Goal: Transaction & Acquisition: Purchase product/service

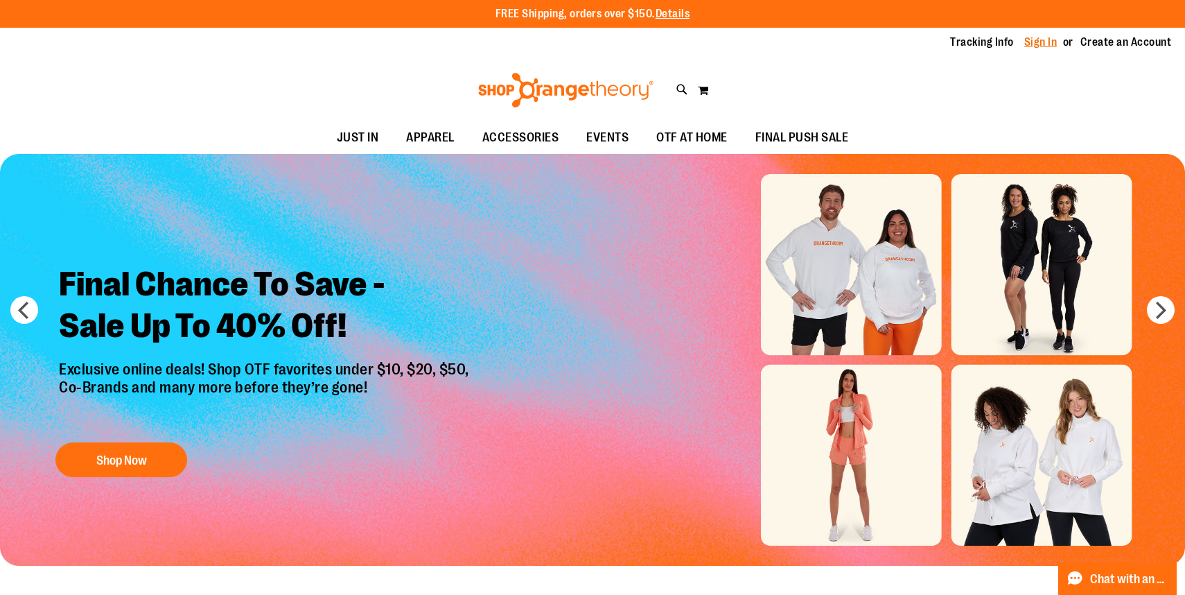
type input "**********"
click at [1044, 42] on link "Sign In" at bounding box center [1041, 42] width 33 height 15
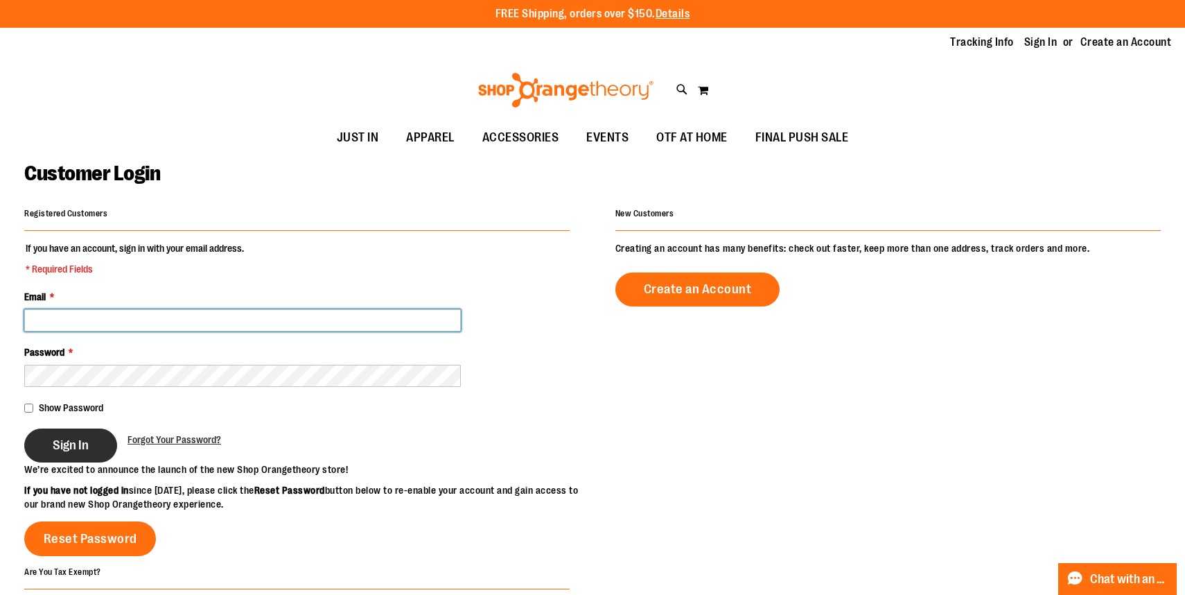
type input "**********"
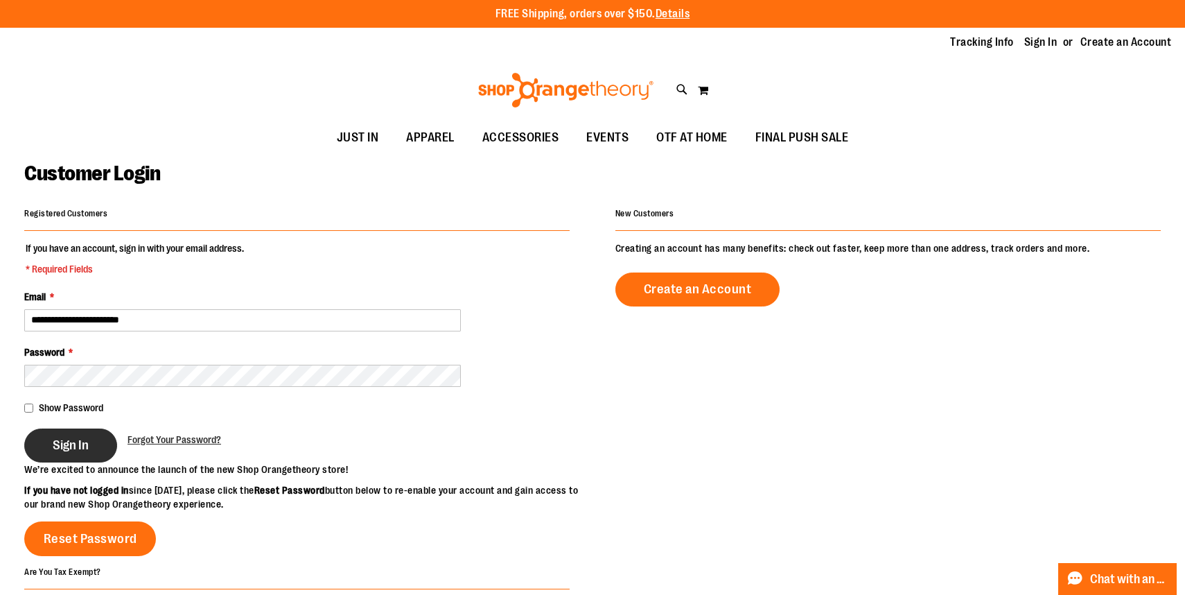
type input "**********"
click at [90, 445] on button "Sign In" at bounding box center [70, 445] width 93 height 34
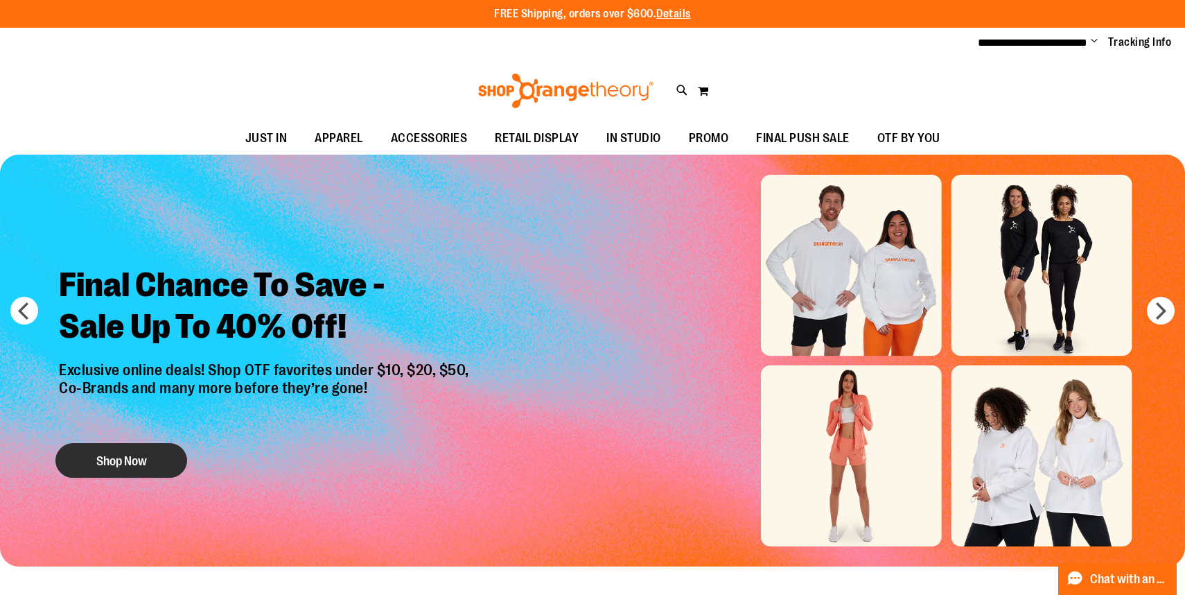
type input "**********"
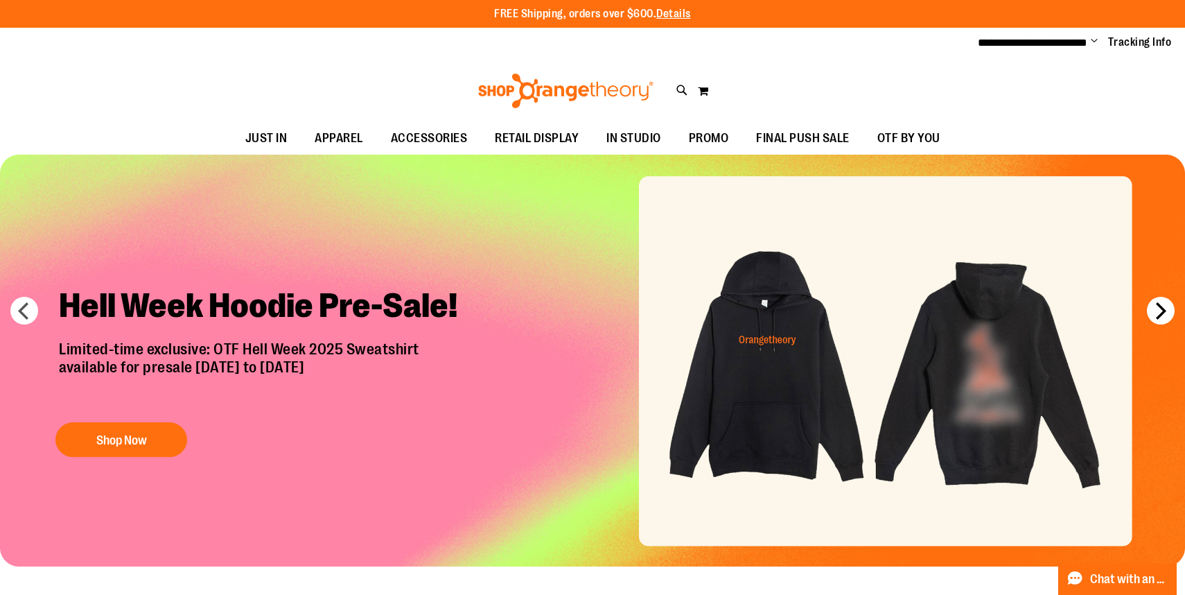
click at [1162, 315] on button "next" at bounding box center [1161, 311] width 28 height 28
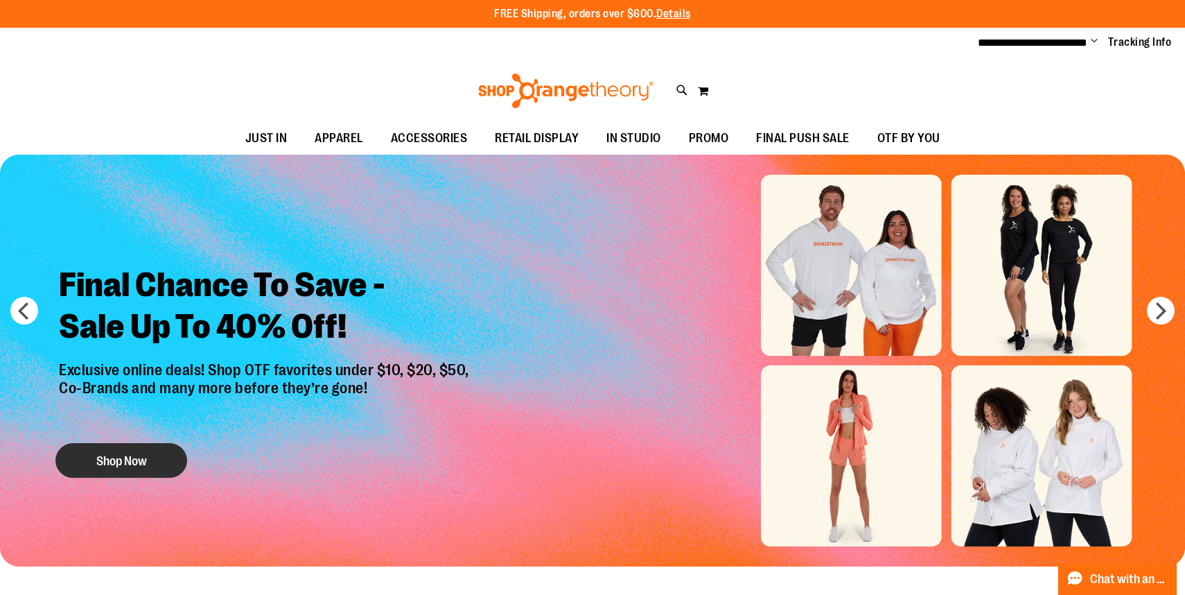
click at [153, 466] on button "Shop Now" at bounding box center [121, 460] width 132 height 35
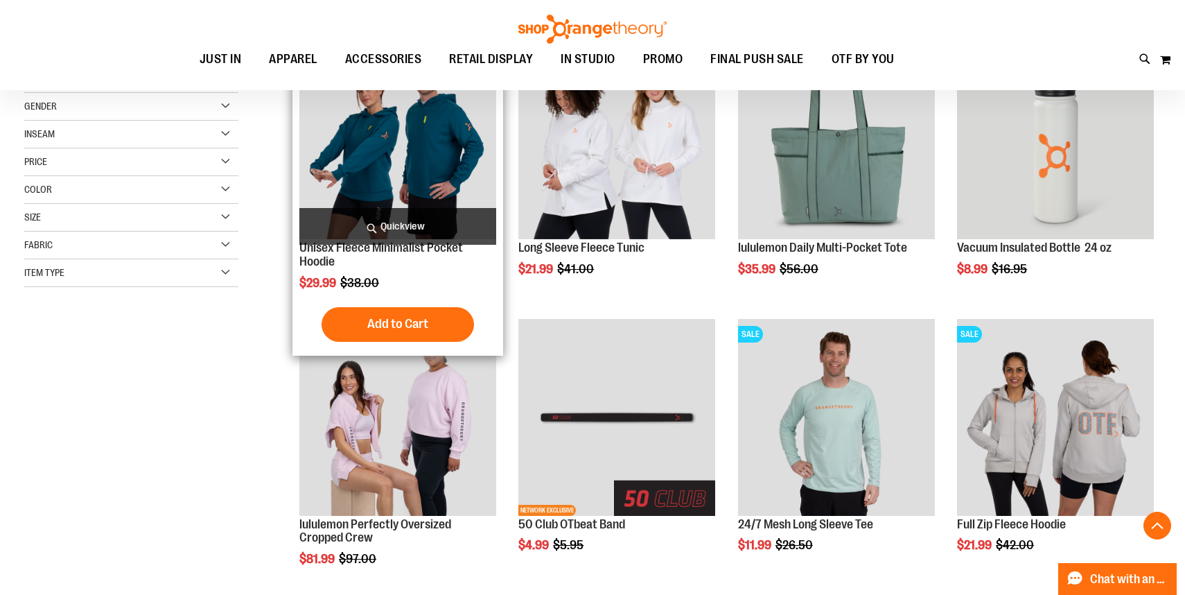
scroll to position [241, 0]
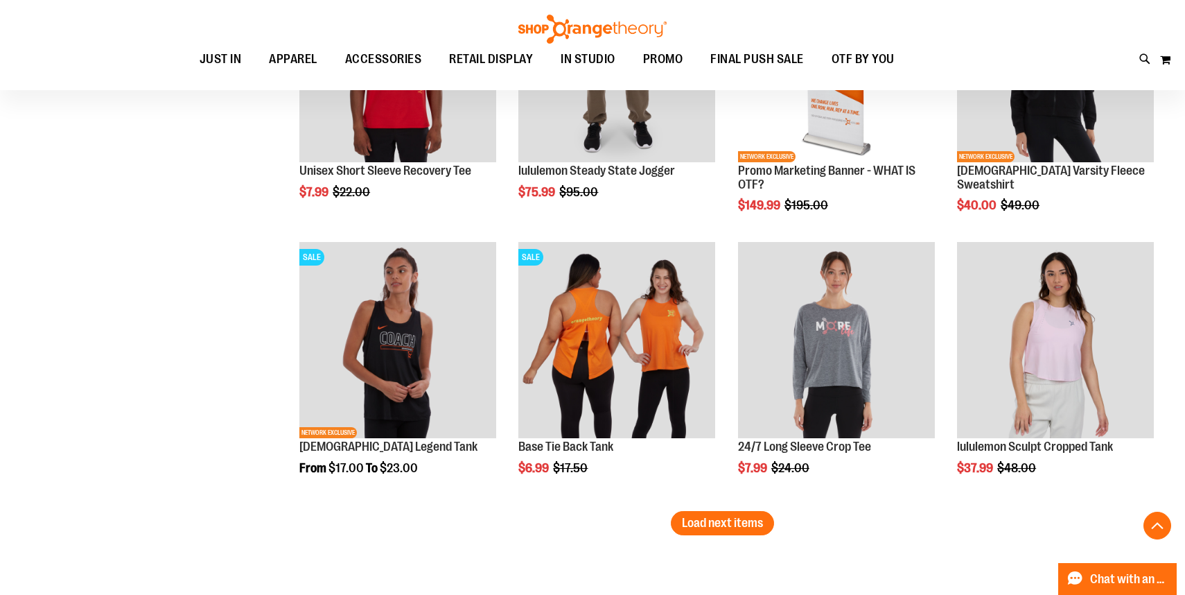
scroll to position [2401, 0]
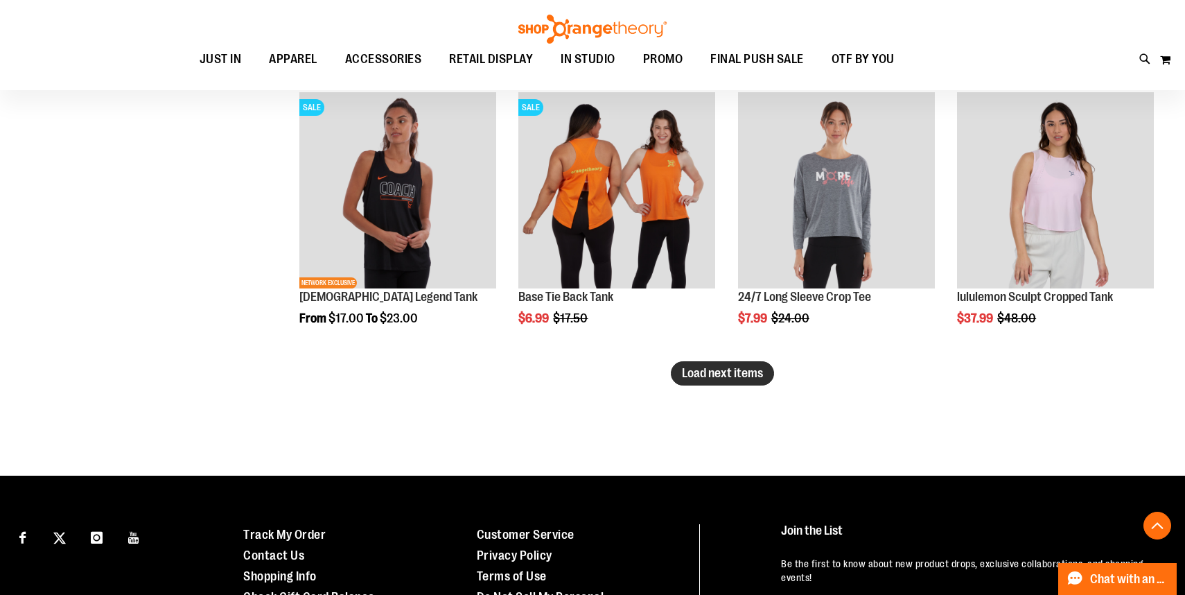
type input "**********"
click at [751, 371] on span "Load next items" at bounding box center [722, 373] width 81 height 14
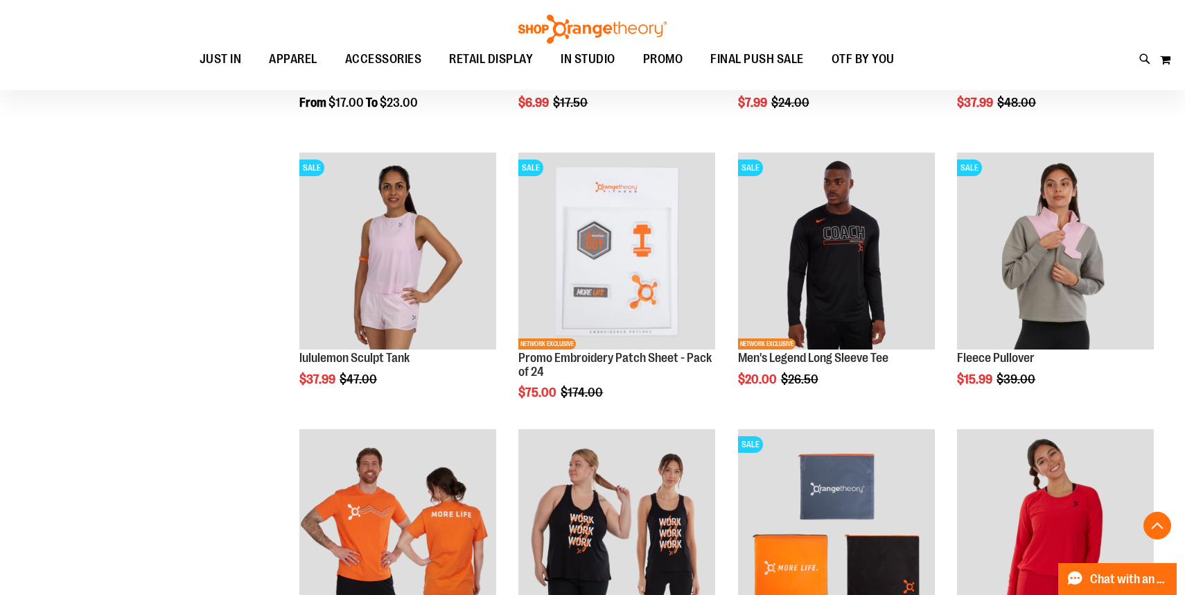
scroll to position [2623, 0]
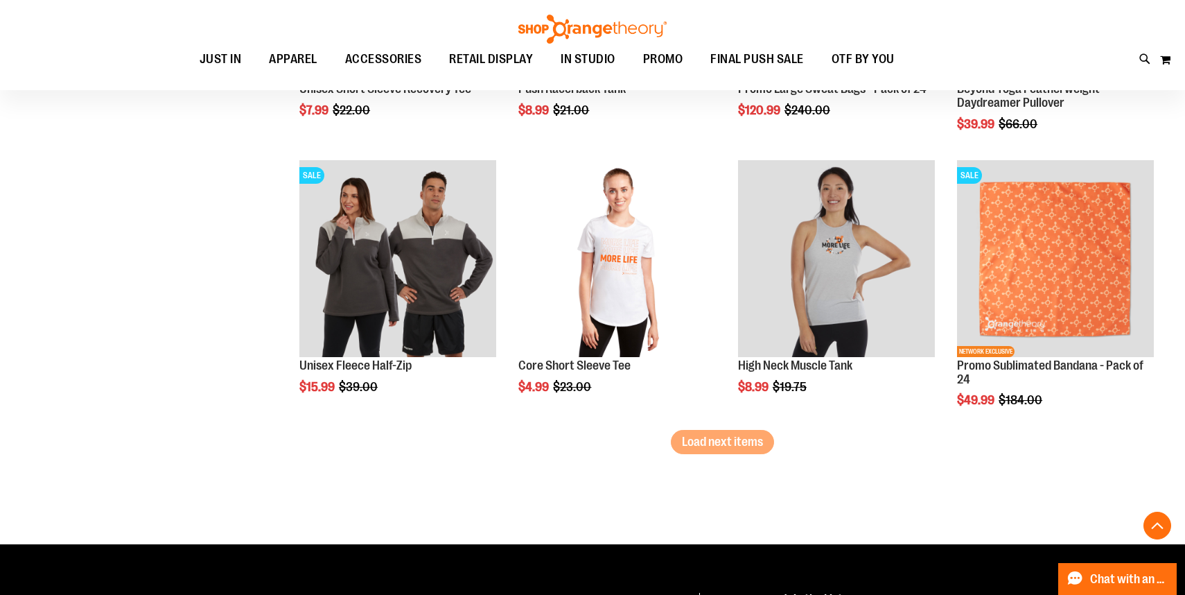
scroll to position [3172, 0]
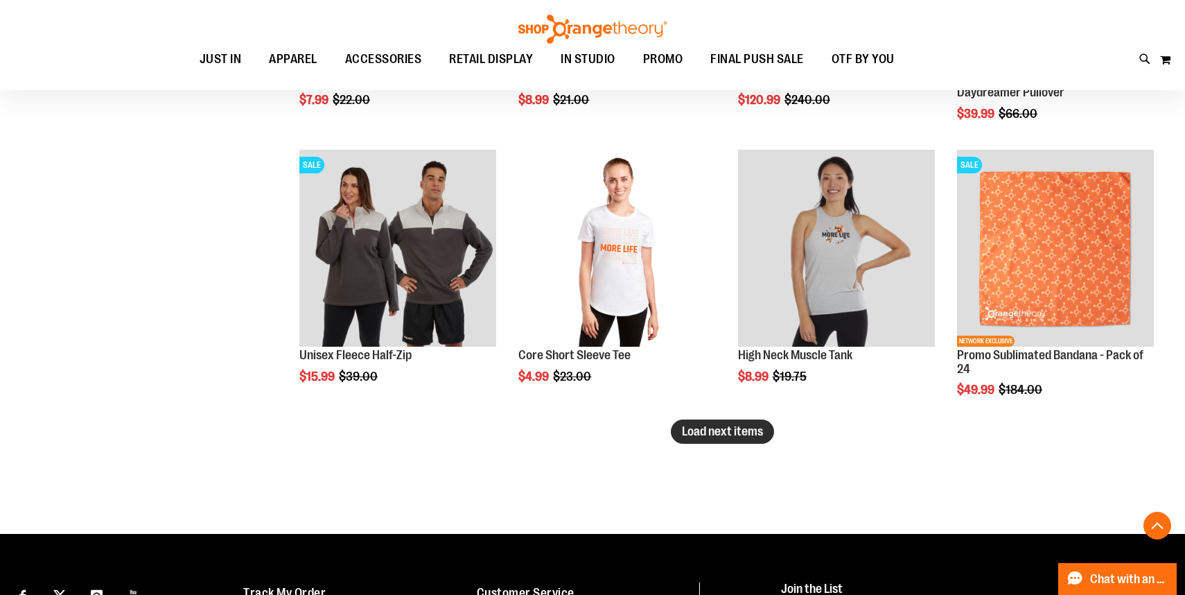
click at [704, 433] on span "Load next items" at bounding box center [722, 431] width 81 height 14
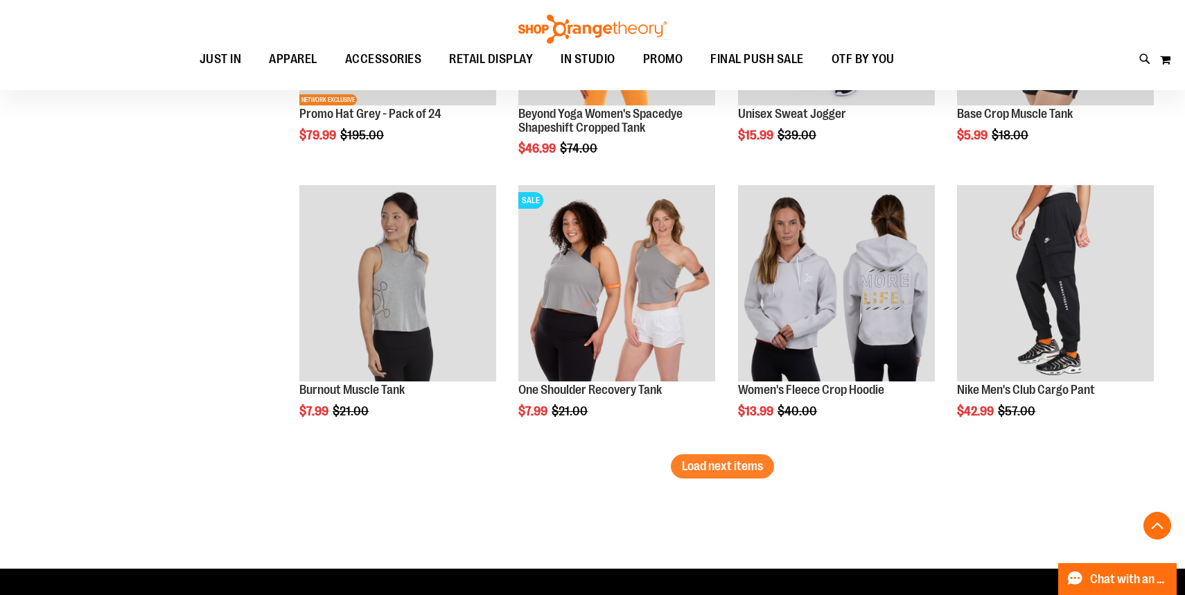
scroll to position [3967, 0]
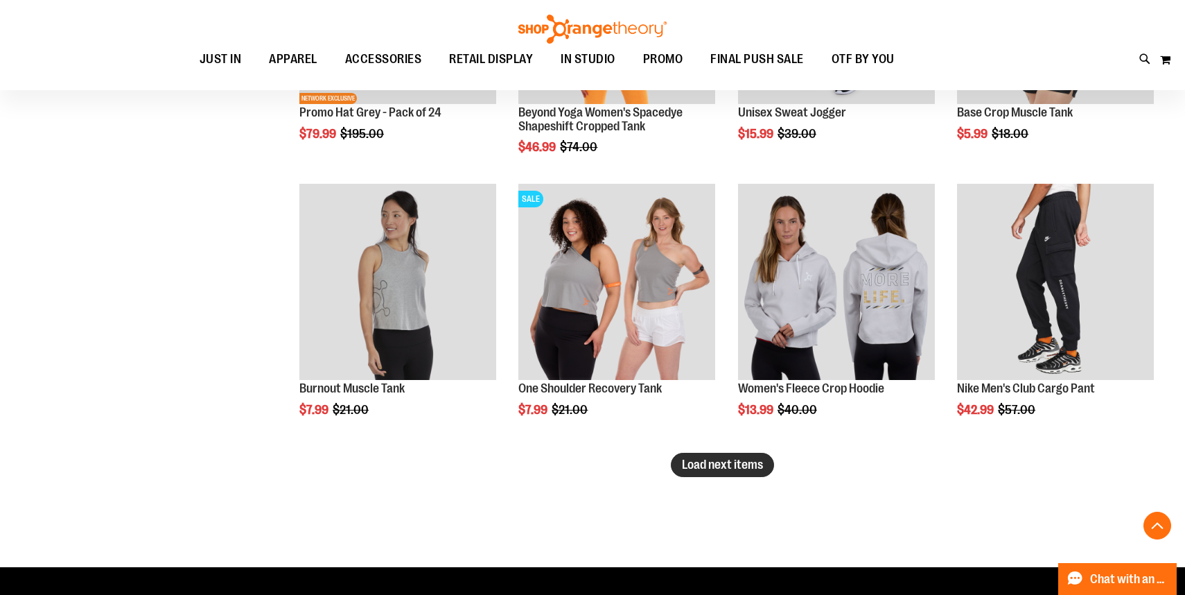
click at [694, 464] on span "Load next items" at bounding box center [722, 465] width 81 height 14
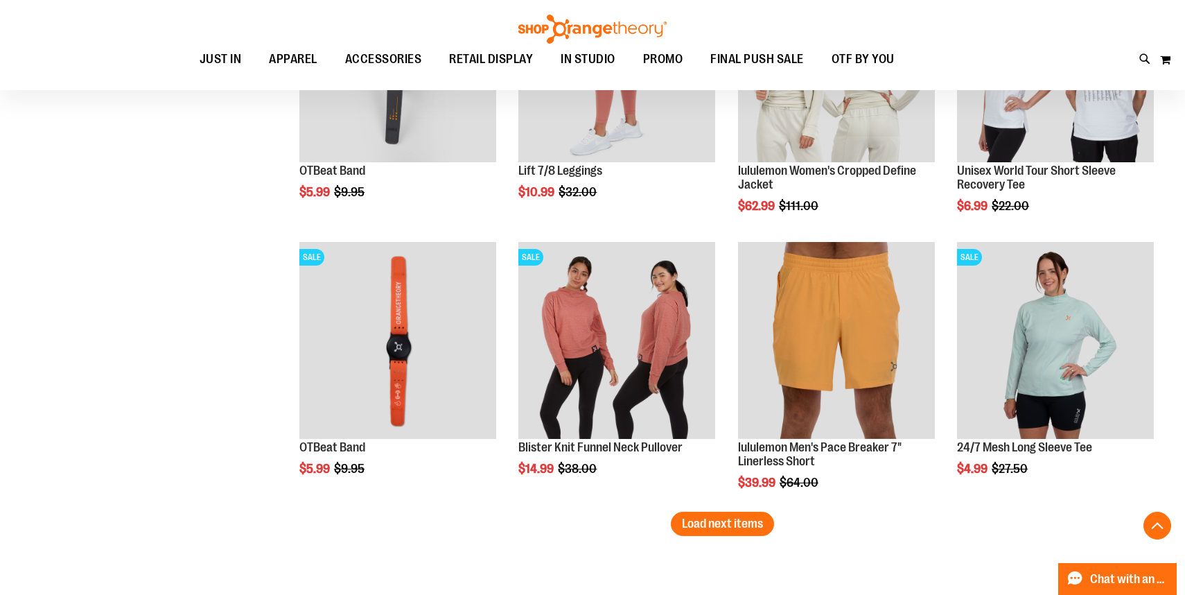
scroll to position [4736, 0]
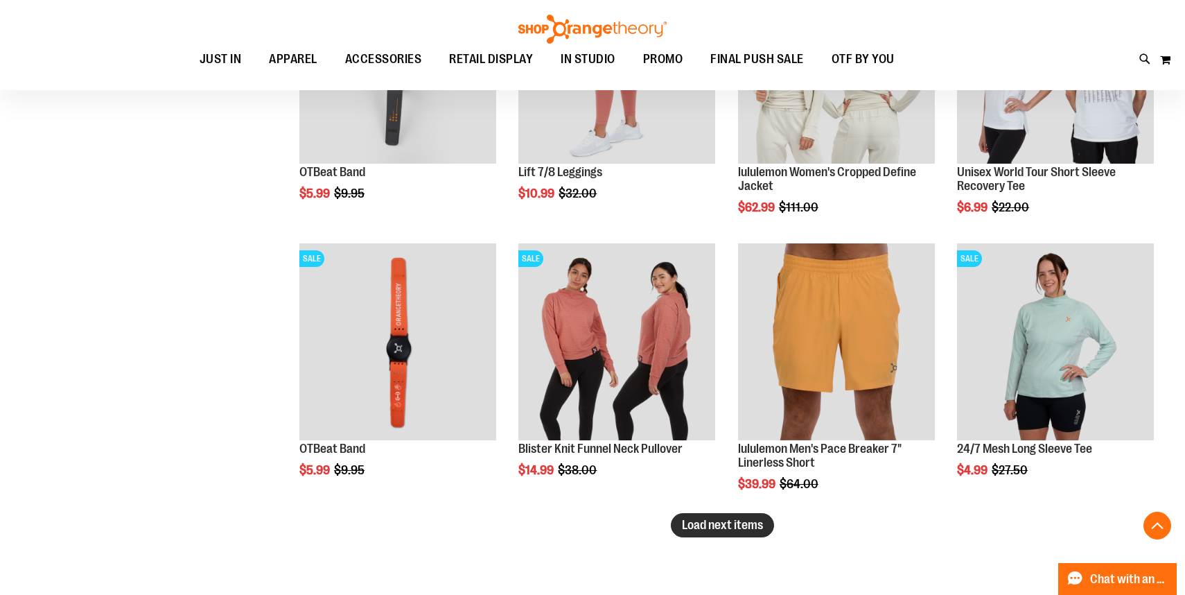
click at [687, 526] on span "Load next items" at bounding box center [722, 525] width 81 height 14
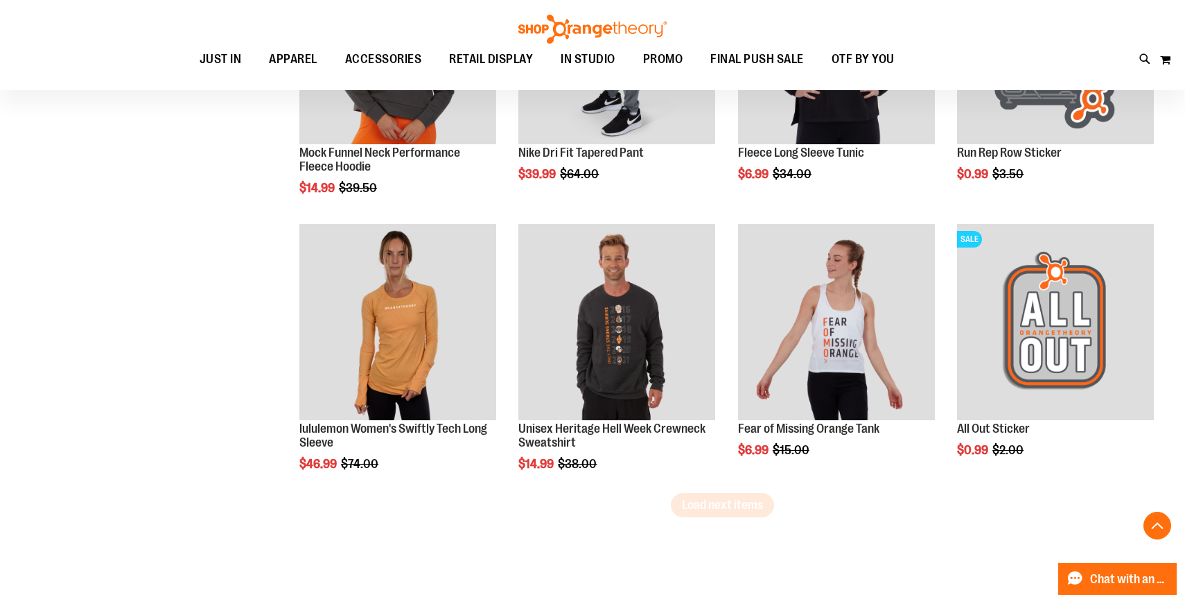
scroll to position [5623, 0]
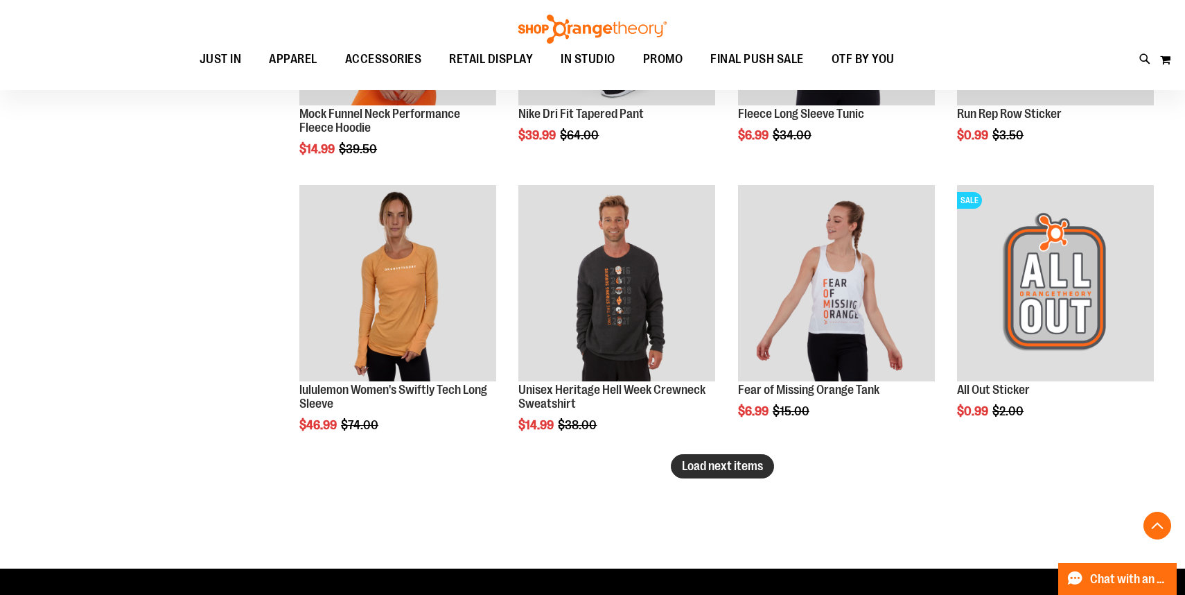
click at [707, 470] on span "Load next items" at bounding box center [722, 466] width 81 height 14
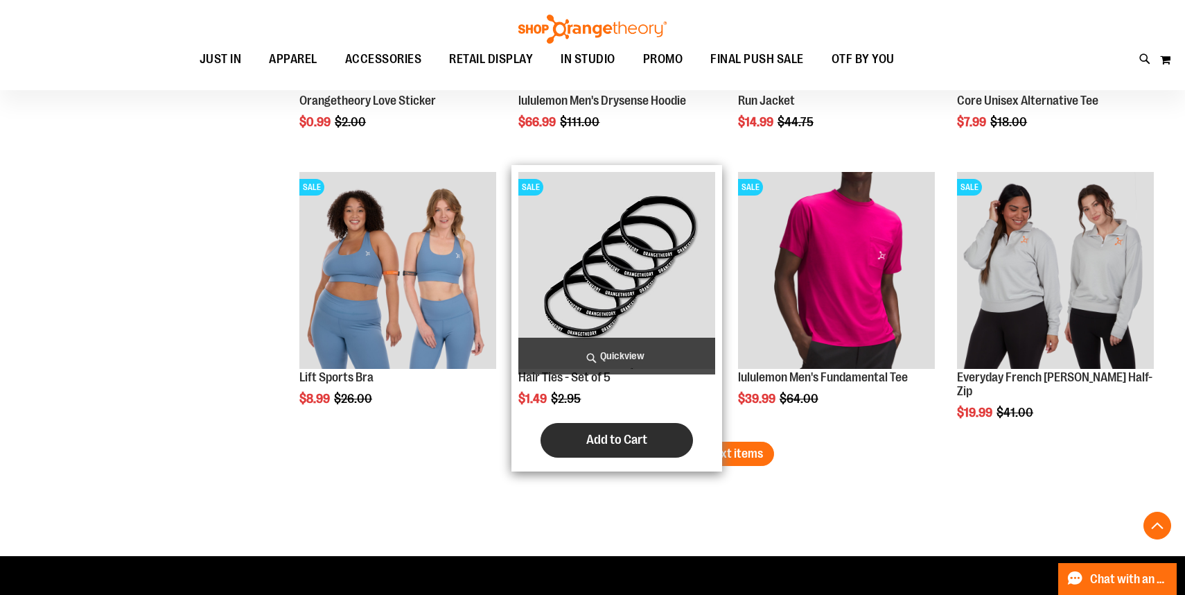
scroll to position [6469, 0]
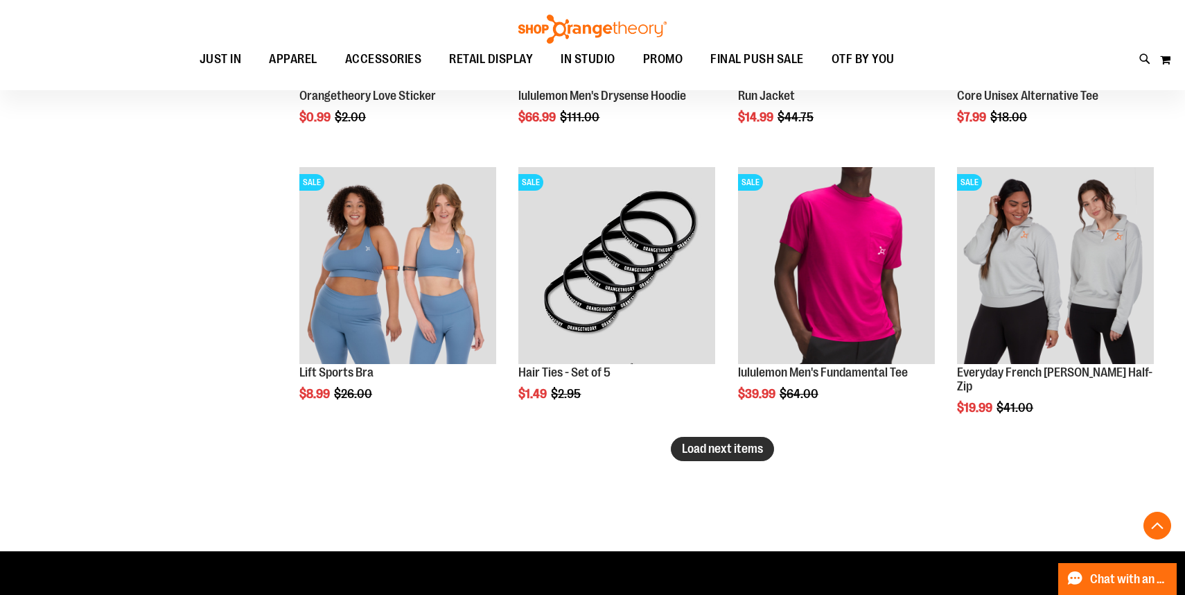
click at [735, 446] on span "Load next items" at bounding box center [722, 449] width 81 height 14
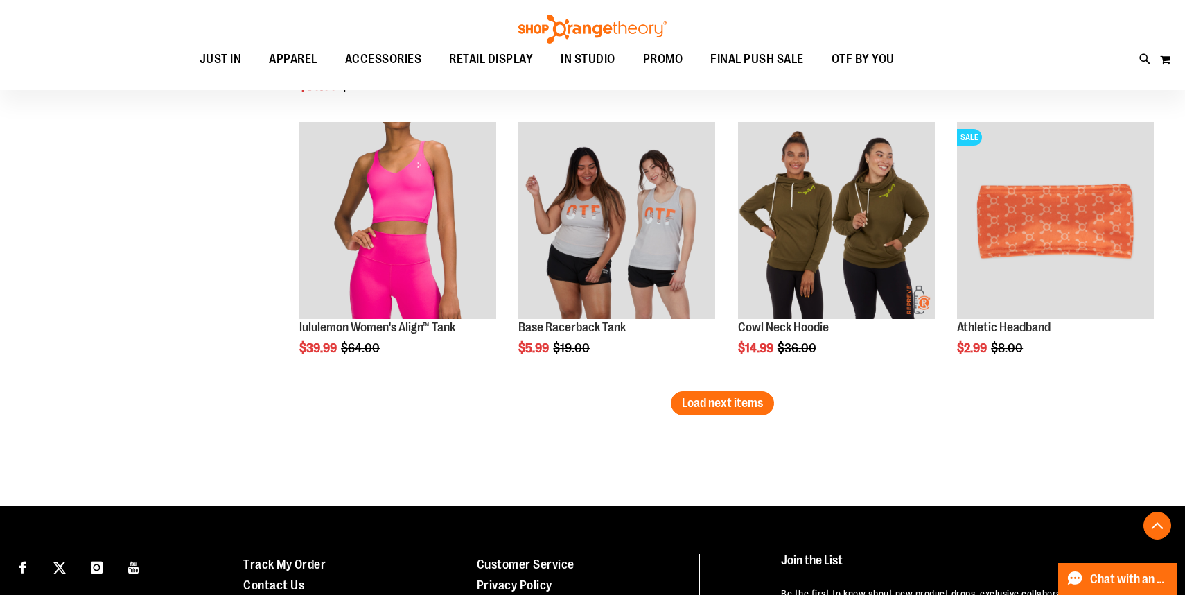
scroll to position [7344, 0]
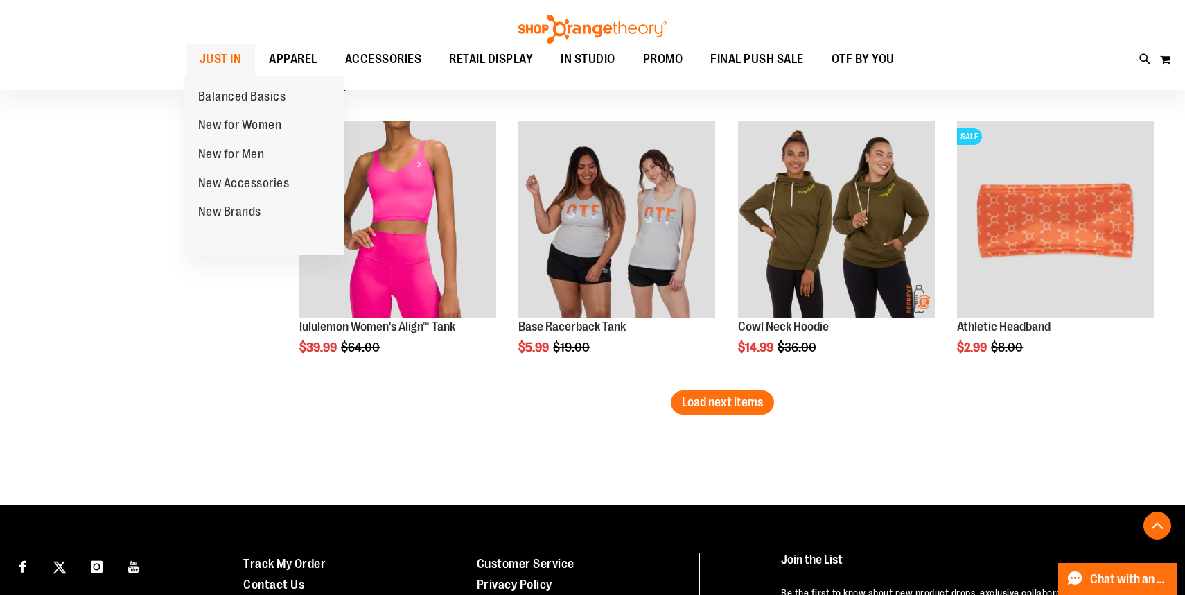
click at [217, 56] on span "JUST IN" at bounding box center [221, 59] width 42 height 31
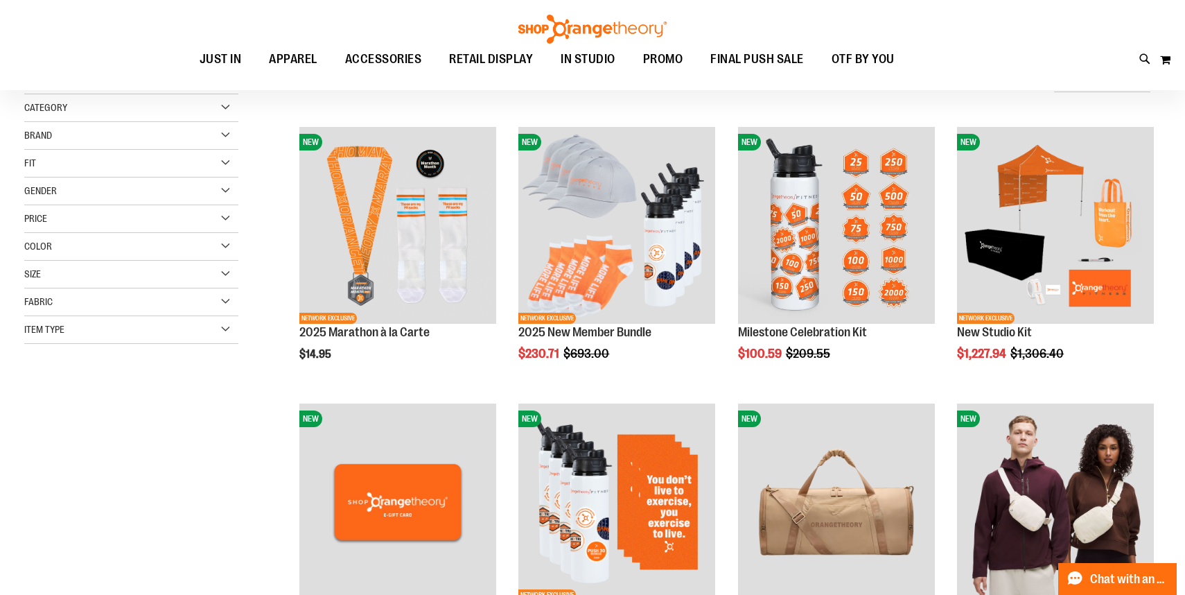
scroll to position [202, 0]
